Goal: Task Accomplishment & Management: Use online tool/utility

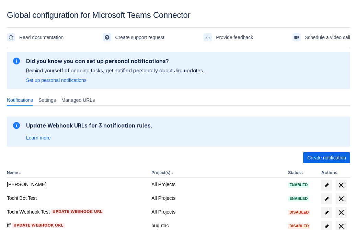
click at [326, 158] on span "Create notification" at bounding box center [326, 157] width 39 height 11
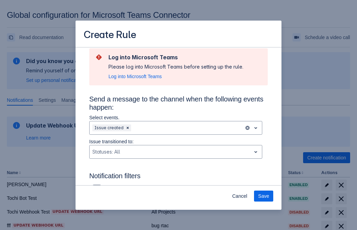
type input "RuleName-218009New Rule (42)"
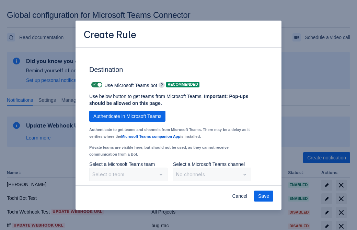
scroll to position [570, 0]
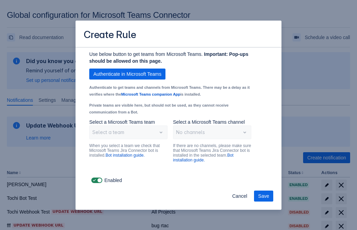
click at [127, 74] on span "Authenticate in Microsoft Teams" at bounding box center [127, 74] width 68 height 11
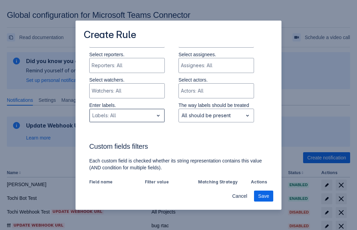
click at [127, 116] on div "Scrollable content" at bounding box center [121, 116] width 58 height 8
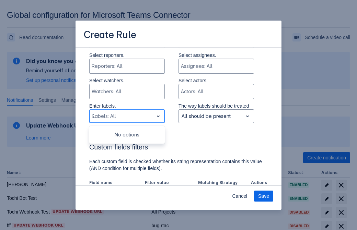
type input "218009_label"
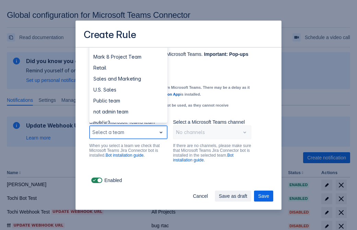
click at [128, 68] on div "Retail" at bounding box center [128, 67] width 78 height 11
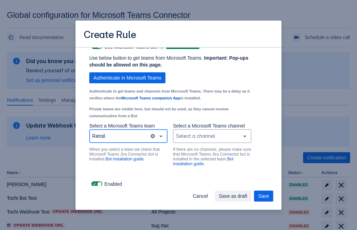
scroll to position [523, 0]
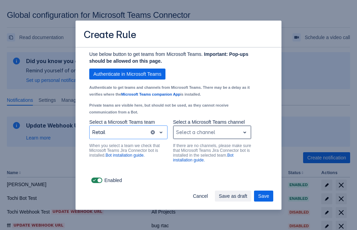
click at [212, 133] on div "Scrollable content" at bounding box center [206, 132] width 61 height 8
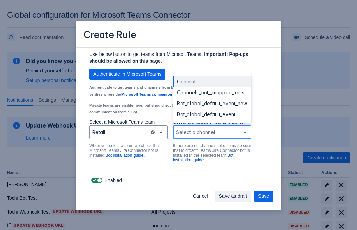
click at [212, 115] on div "Bot_global_default_event" at bounding box center [212, 114] width 78 height 11
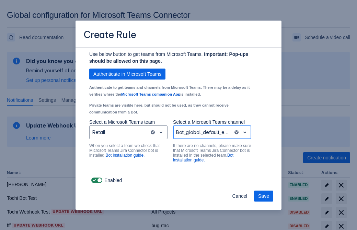
click at [264, 196] on span "Save" at bounding box center [263, 196] width 11 height 11
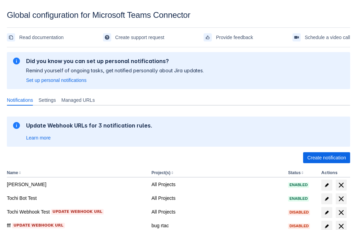
scroll to position [142, 0]
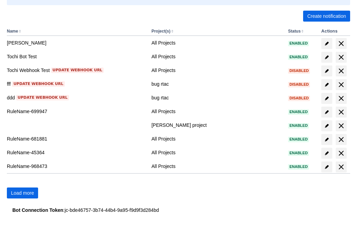
click at [22, 193] on span "Load more" at bounding box center [22, 193] width 23 height 11
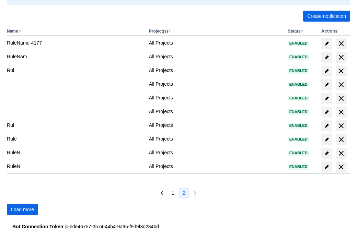
click at [22, 210] on span "Load more" at bounding box center [22, 209] width 23 height 11
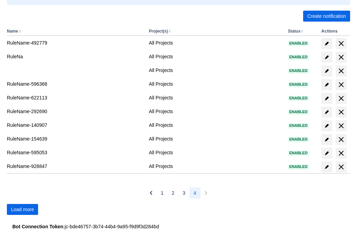
click at [22, 210] on span "Load more" at bounding box center [22, 209] width 23 height 11
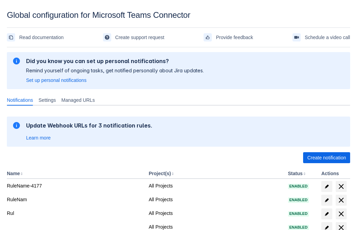
scroll to position [142, 0]
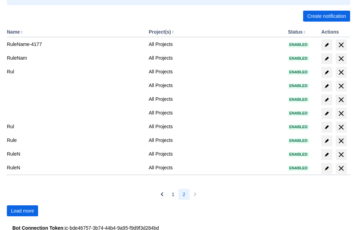
click at [22, 210] on span "Load more" at bounding box center [22, 211] width 23 height 11
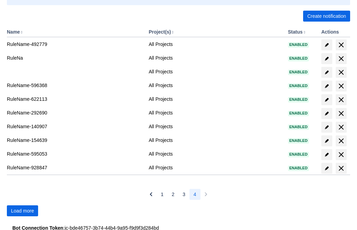
click at [22, 210] on span "Load more" at bounding box center [22, 211] width 23 height 11
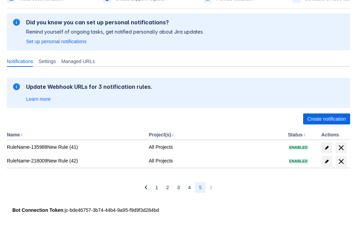
scroll to position [37, 0]
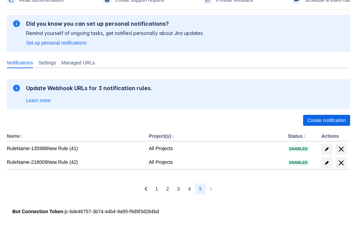
click at [341, 162] on span "delete" at bounding box center [341, 163] width 8 height 8
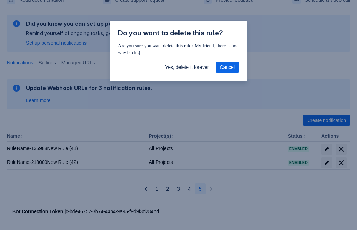
click at [187, 67] on span "Yes, delete it forever" at bounding box center [187, 67] width 44 height 11
